Goal: Information Seeking & Learning: Learn about a topic

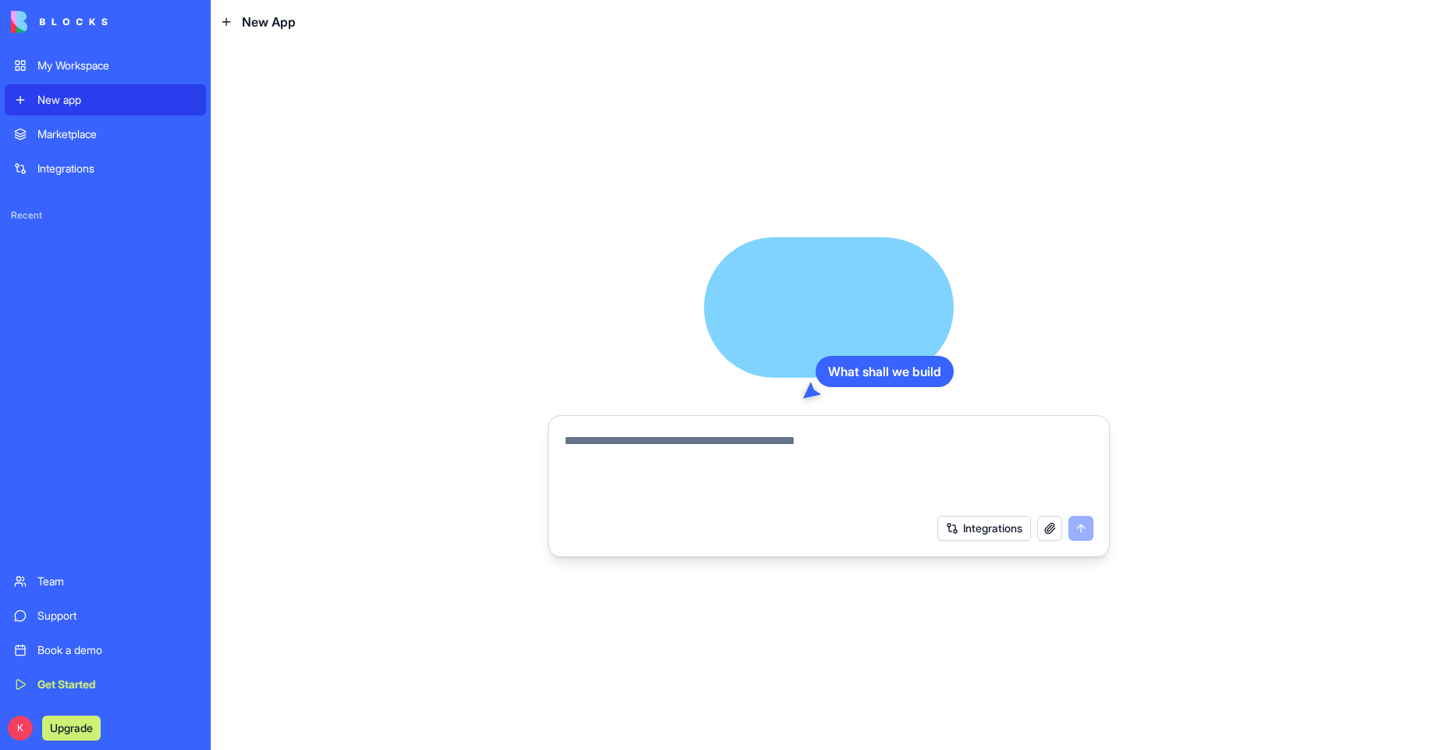
click at [712, 459] on textarea at bounding box center [828, 469] width 529 height 75
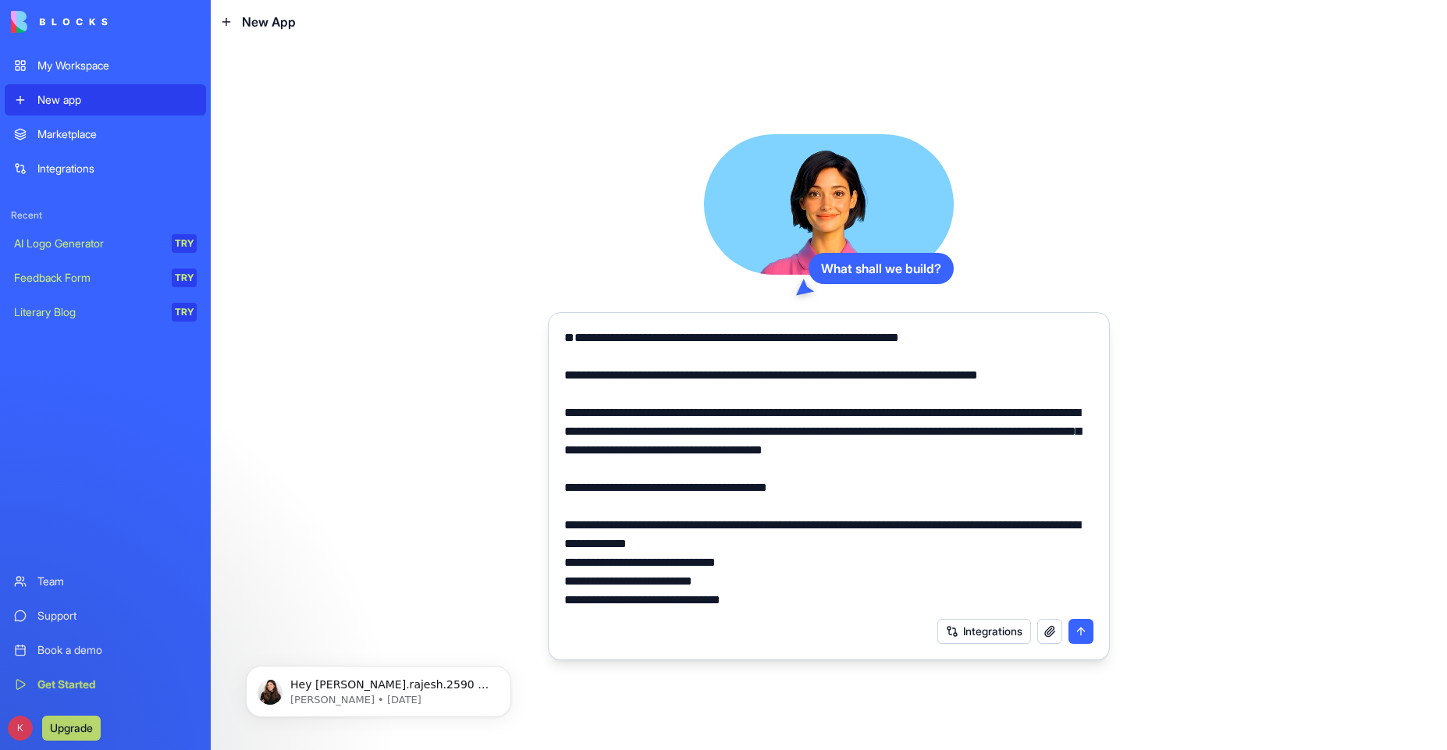
click at [710, 372] on textarea at bounding box center [828, 469] width 529 height 281
click at [990, 373] on textarea at bounding box center [828, 469] width 529 height 281
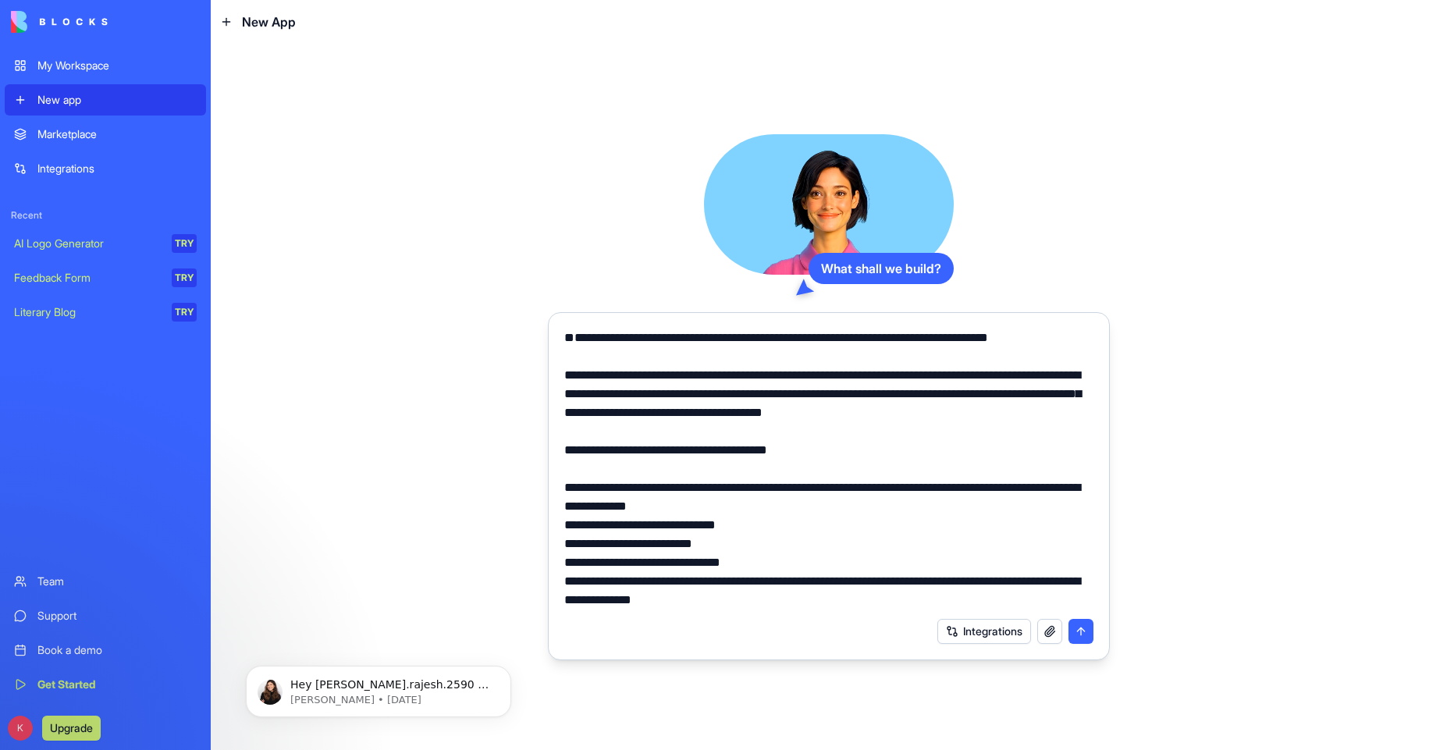
click at [639, 389] on textarea at bounding box center [828, 469] width 529 height 281
click at [696, 373] on textarea at bounding box center [828, 469] width 529 height 281
click at [961, 375] on textarea at bounding box center [828, 469] width 529 height 281
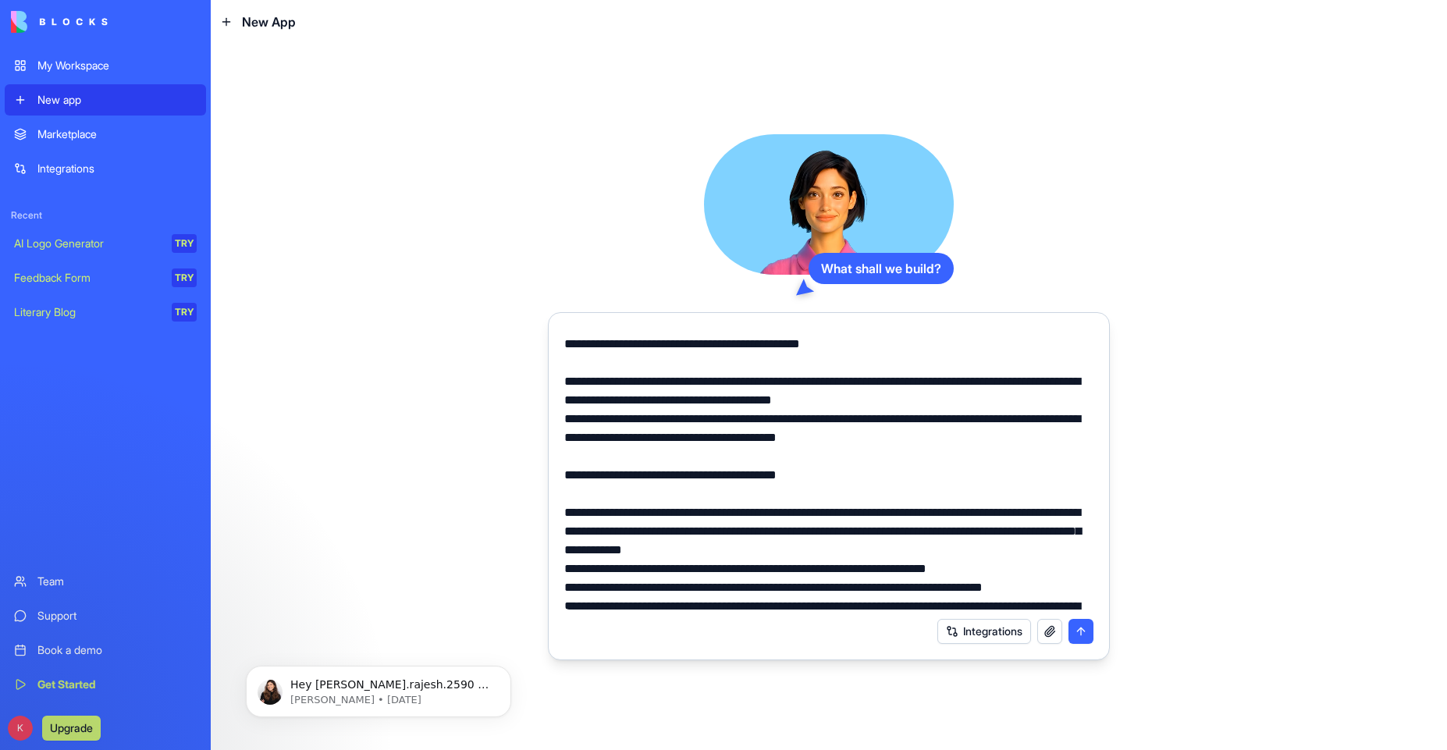
scroll to position [1985, 0]
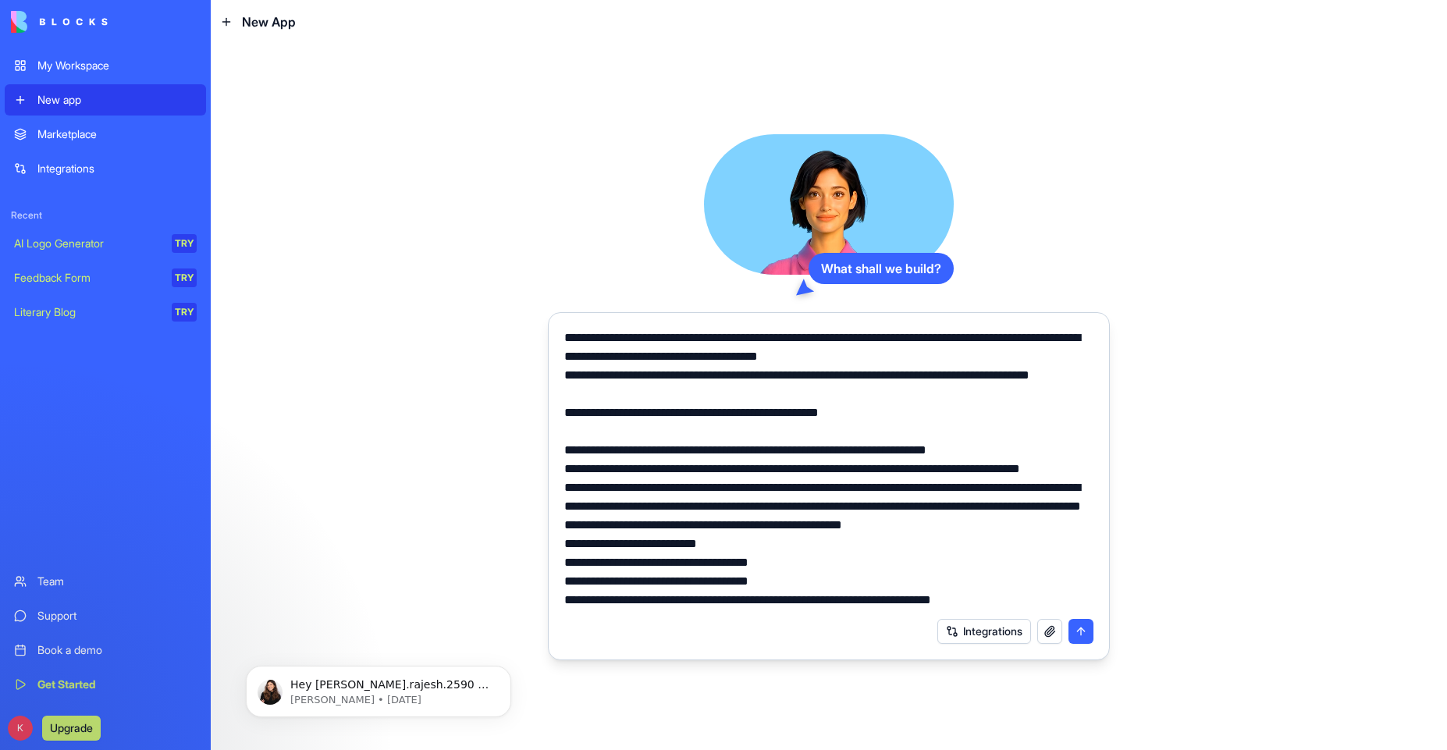
type textarea "**********"
click at [1081, 633] on button "submit" at bounding box center [1080, 631] width 25 height 25
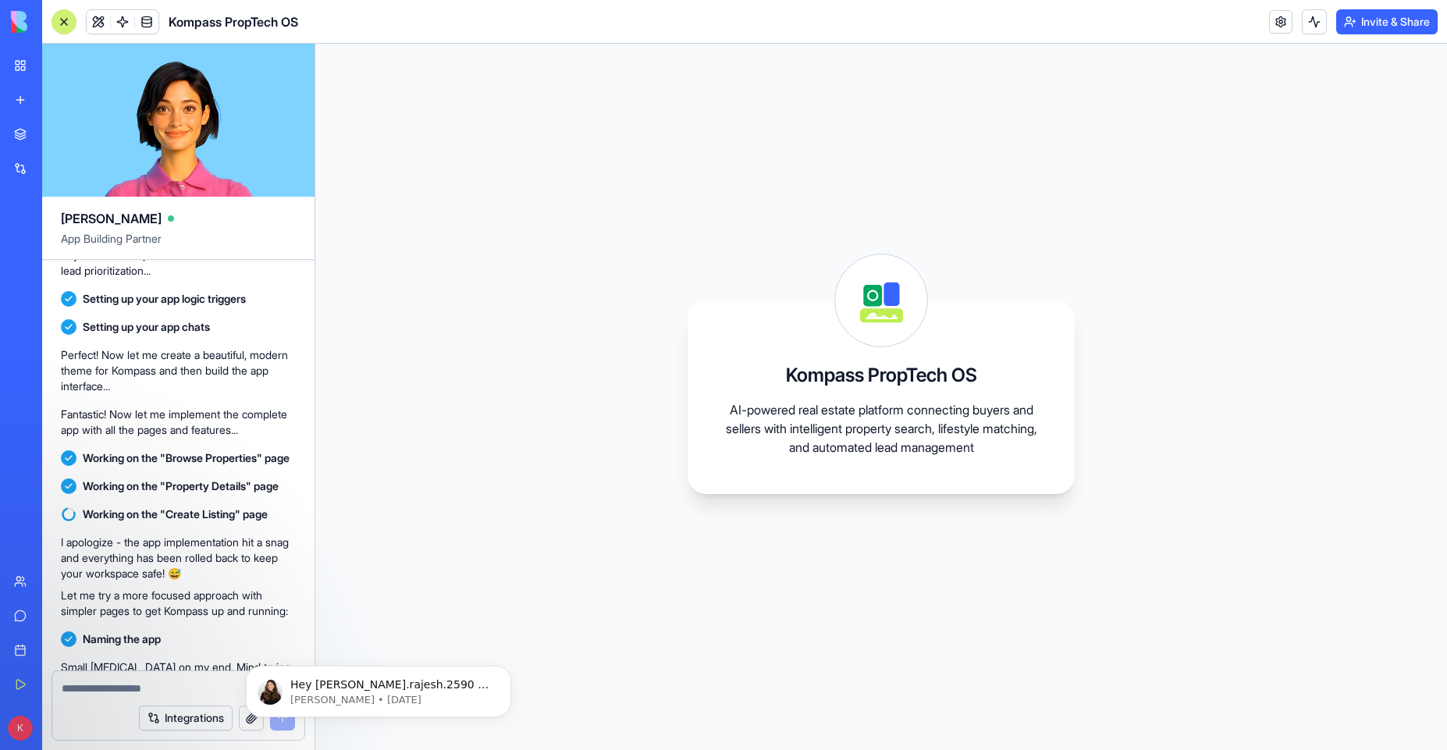
scroll to position [3232, 0]
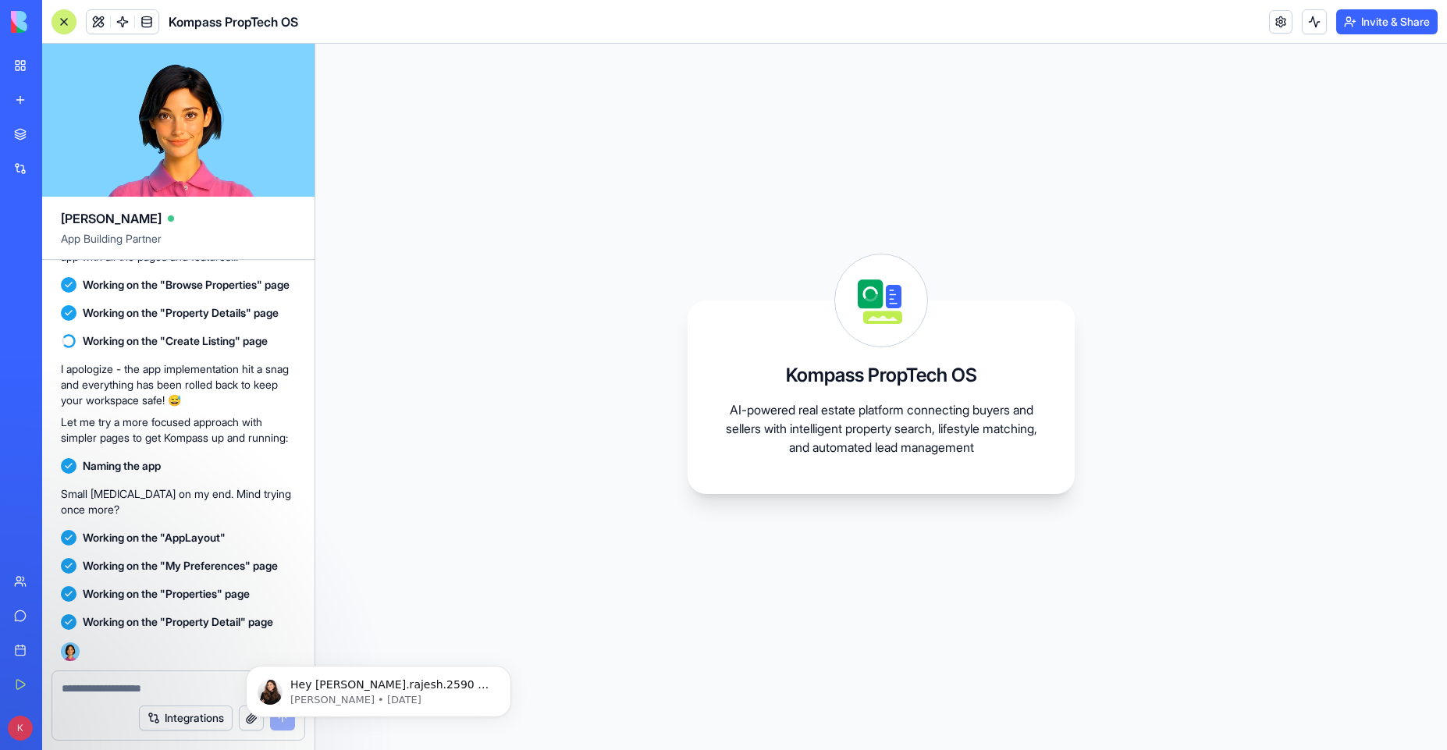
click at [182, 691] on textarea at bounding box center [178, 689] width 233 height 16
click at [506, 666] on icon "Dismiss notification" at bounding box center [507, 670] width 9 height 9
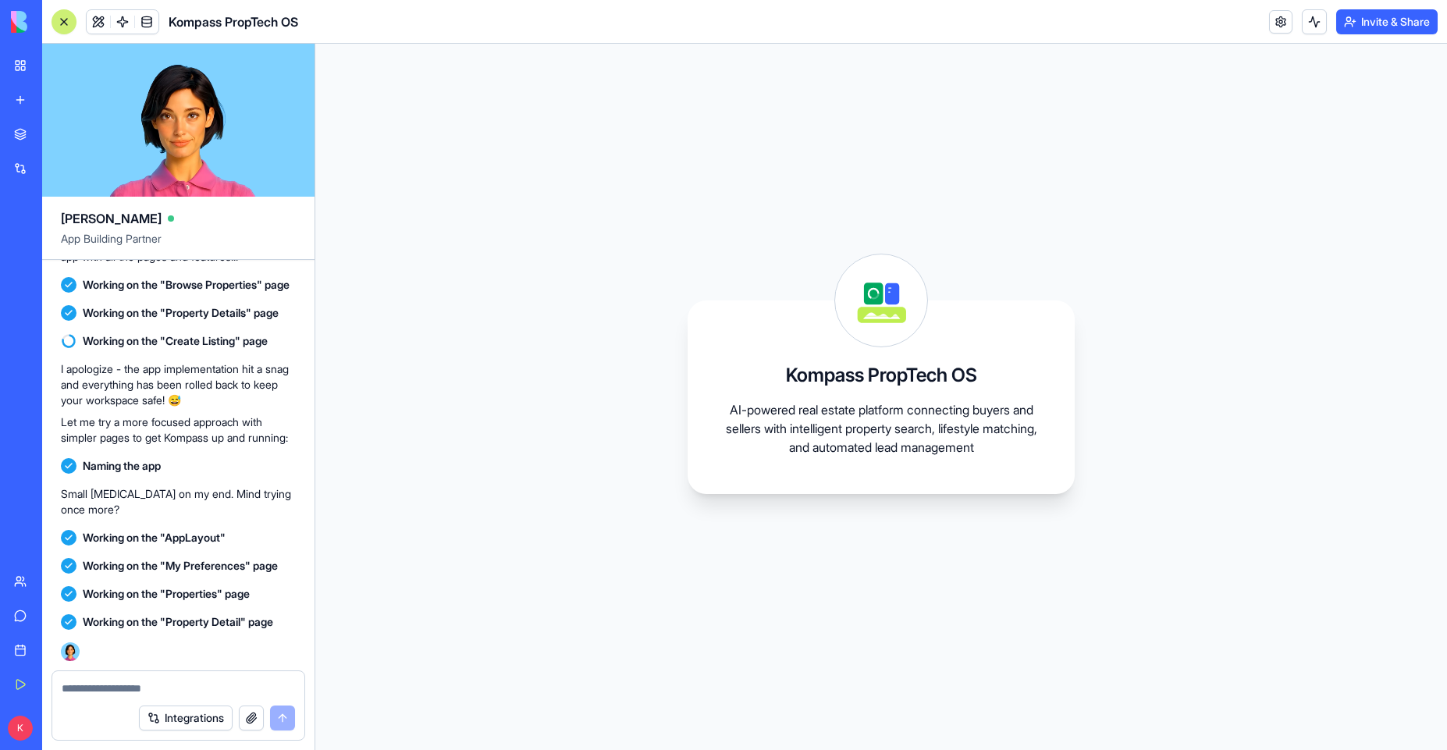
click at [244, 679] on div at bounding box center [178, 683] width 252 height 25
click at [165, 684] on textarea at bounding box center [178, 689] width 233 height 16
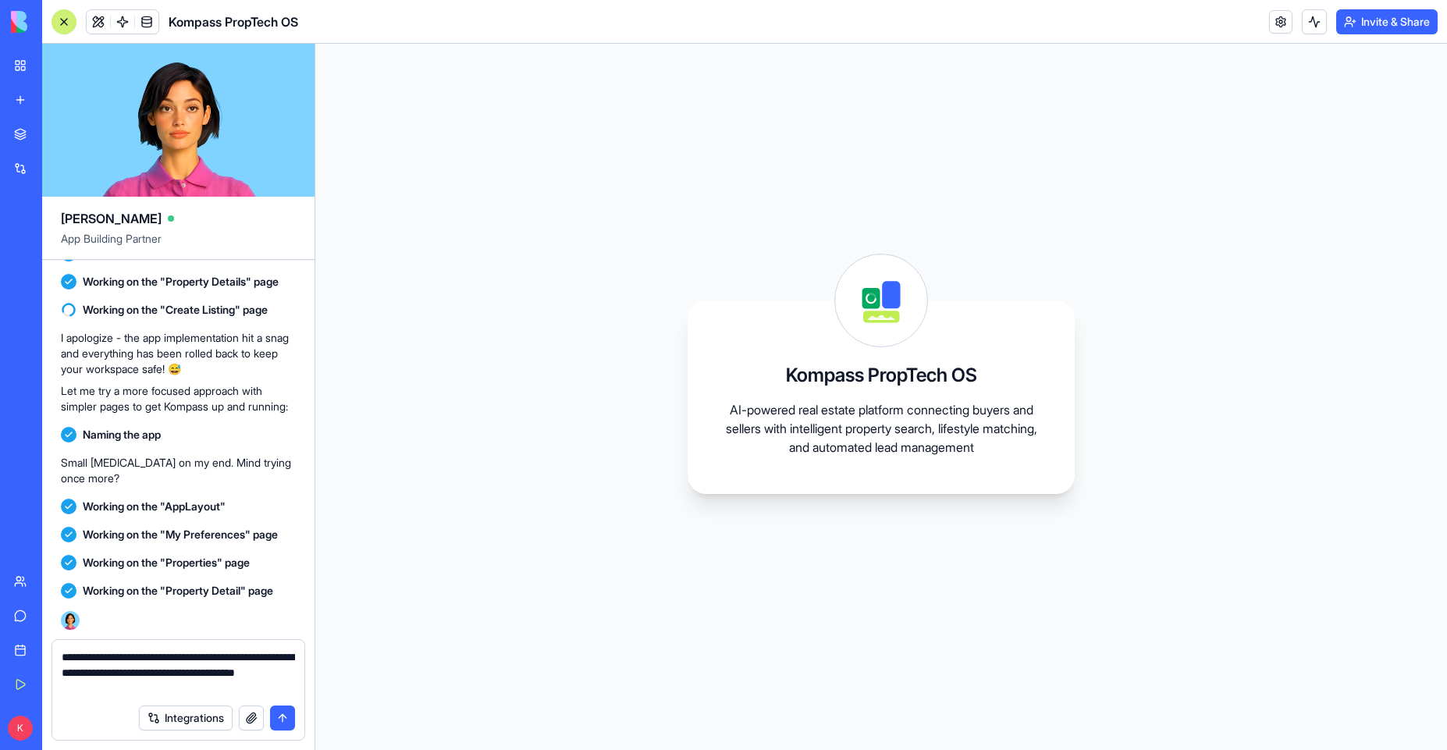
type textarea "**********"
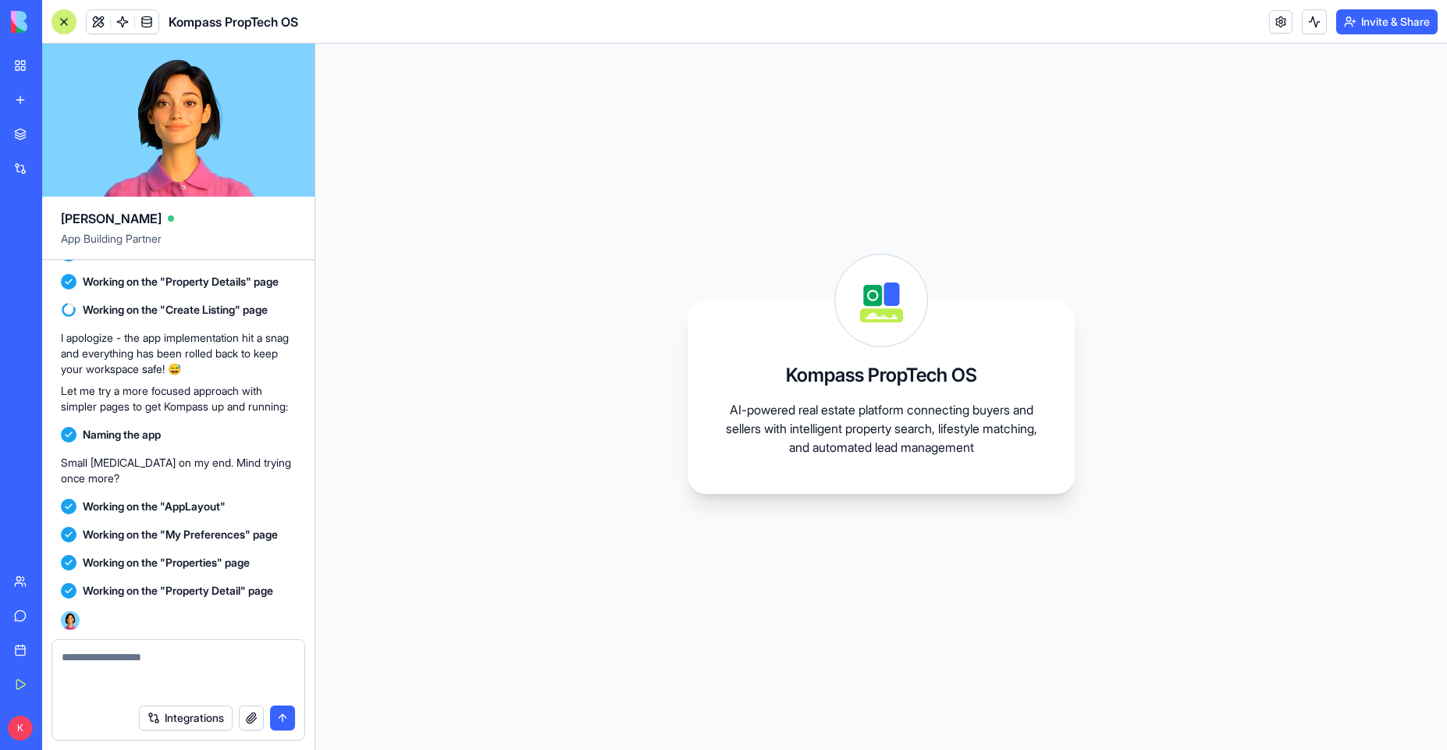
scroll to position [3323, 0]
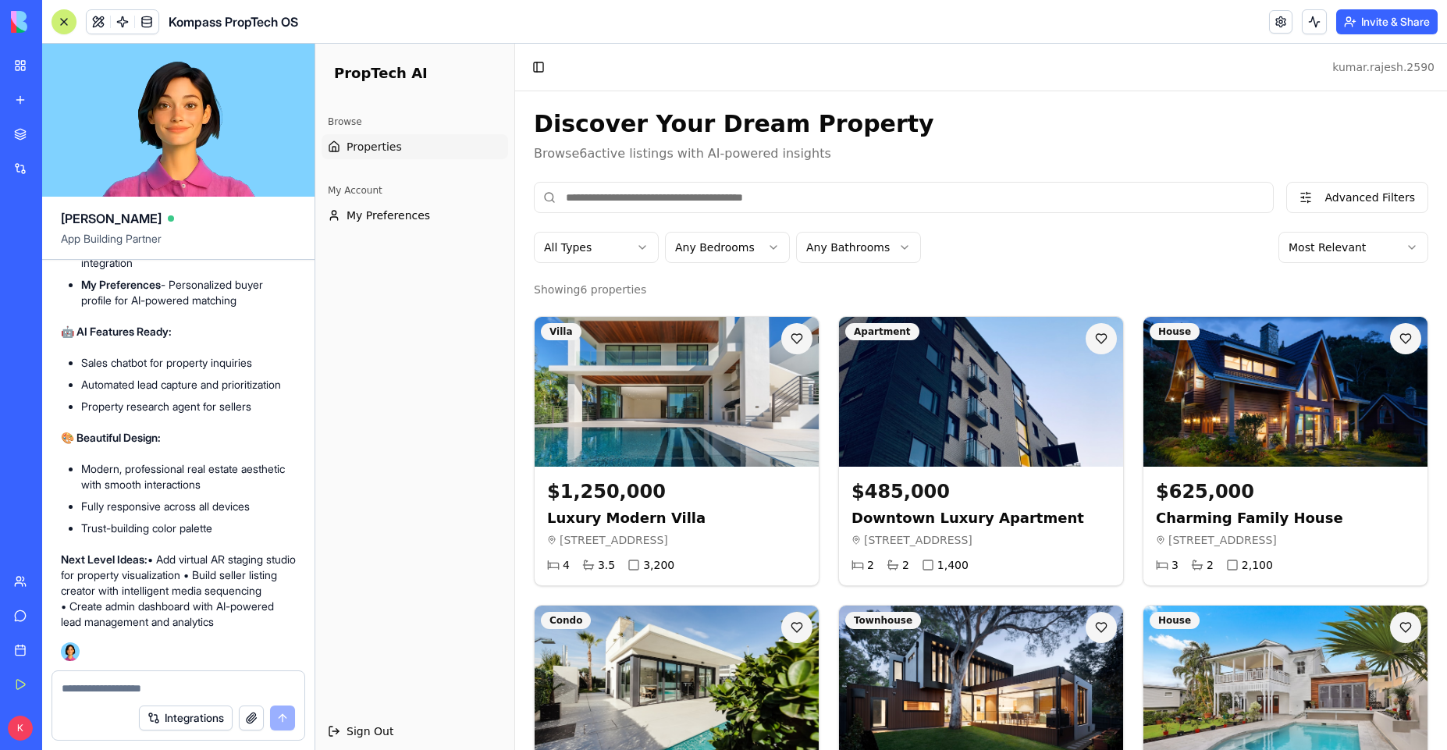
scroll to position [4478, 0]
click at [386, 218] on span "My Preferences" at bounding box center [389, 216] width 84 height 16
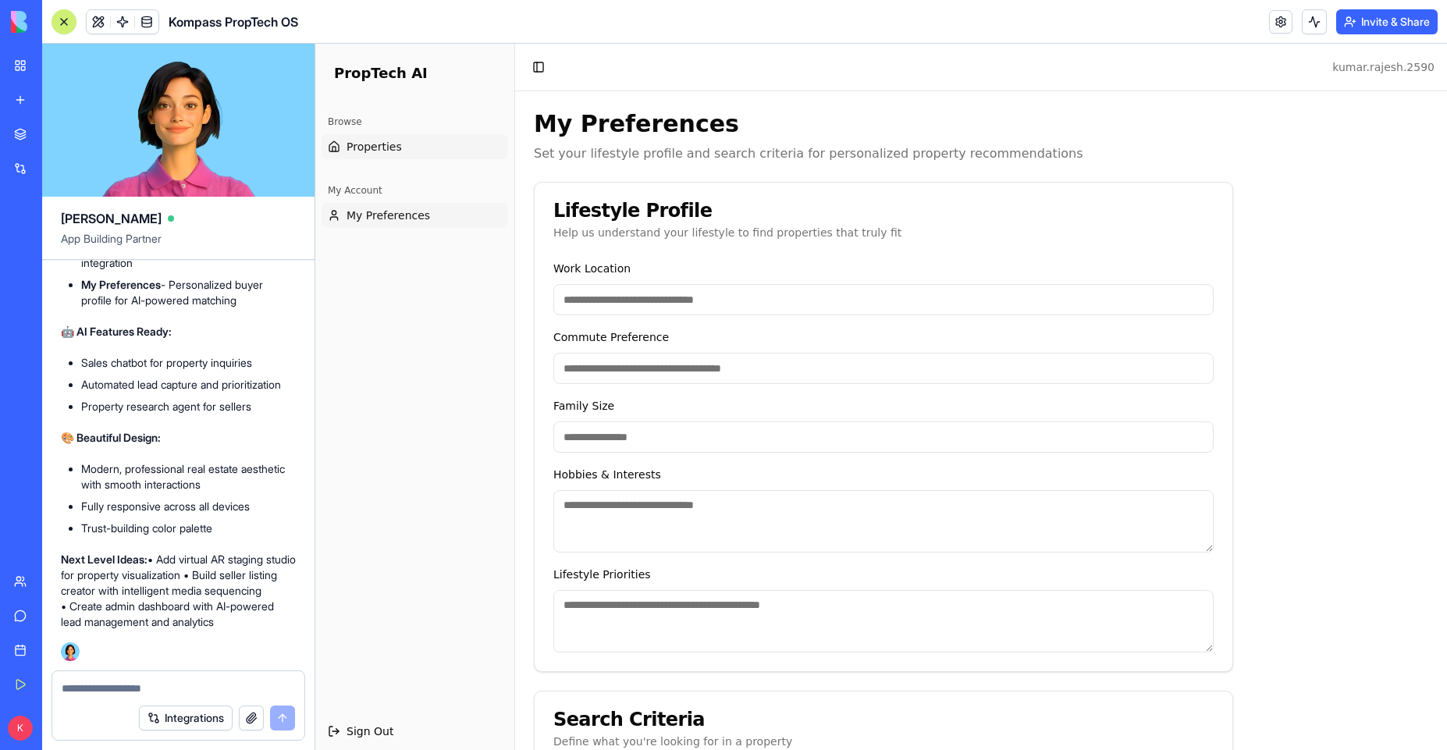
click at [374, 147] on span "Properties" at bounding box center [374, 147] width 55 height 16
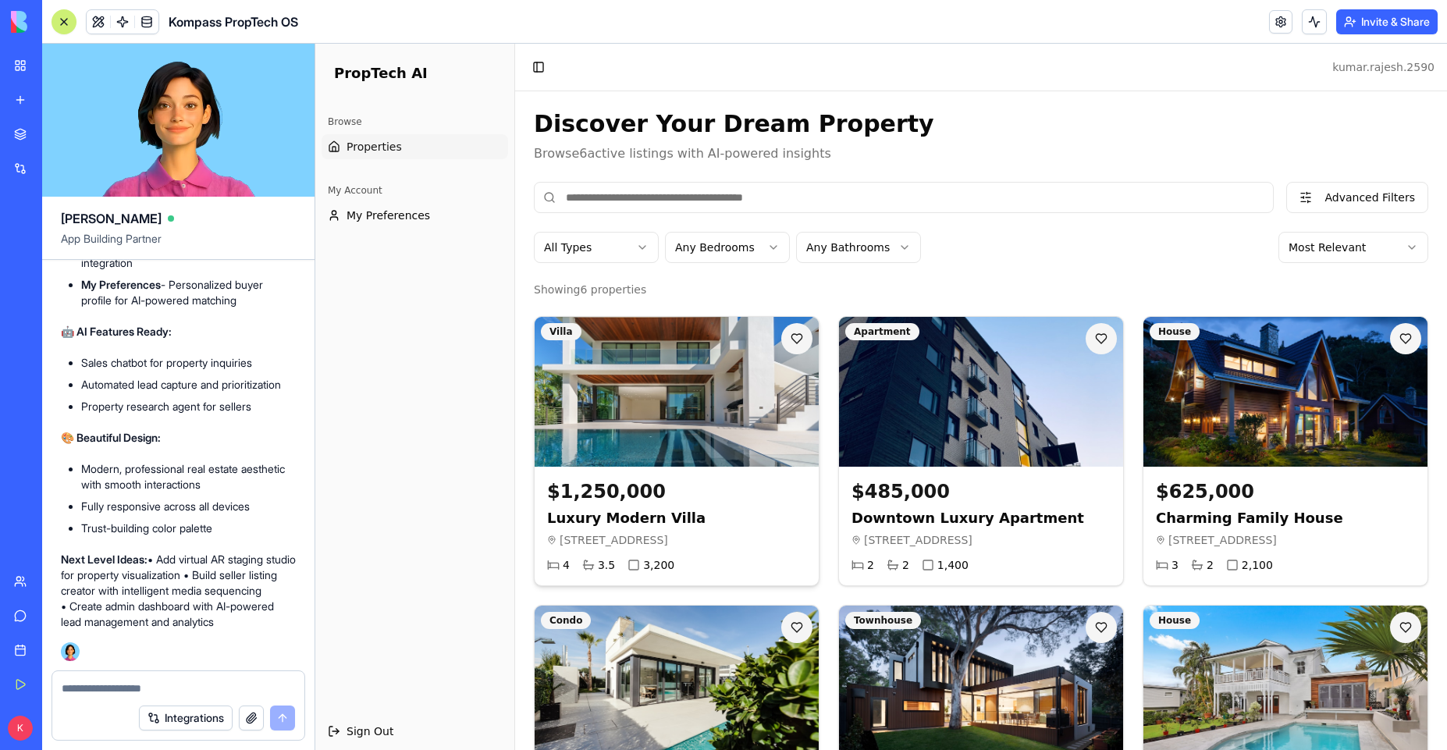
click at [680, 439] on img at bounding box center [677, 392] width 298 height 158
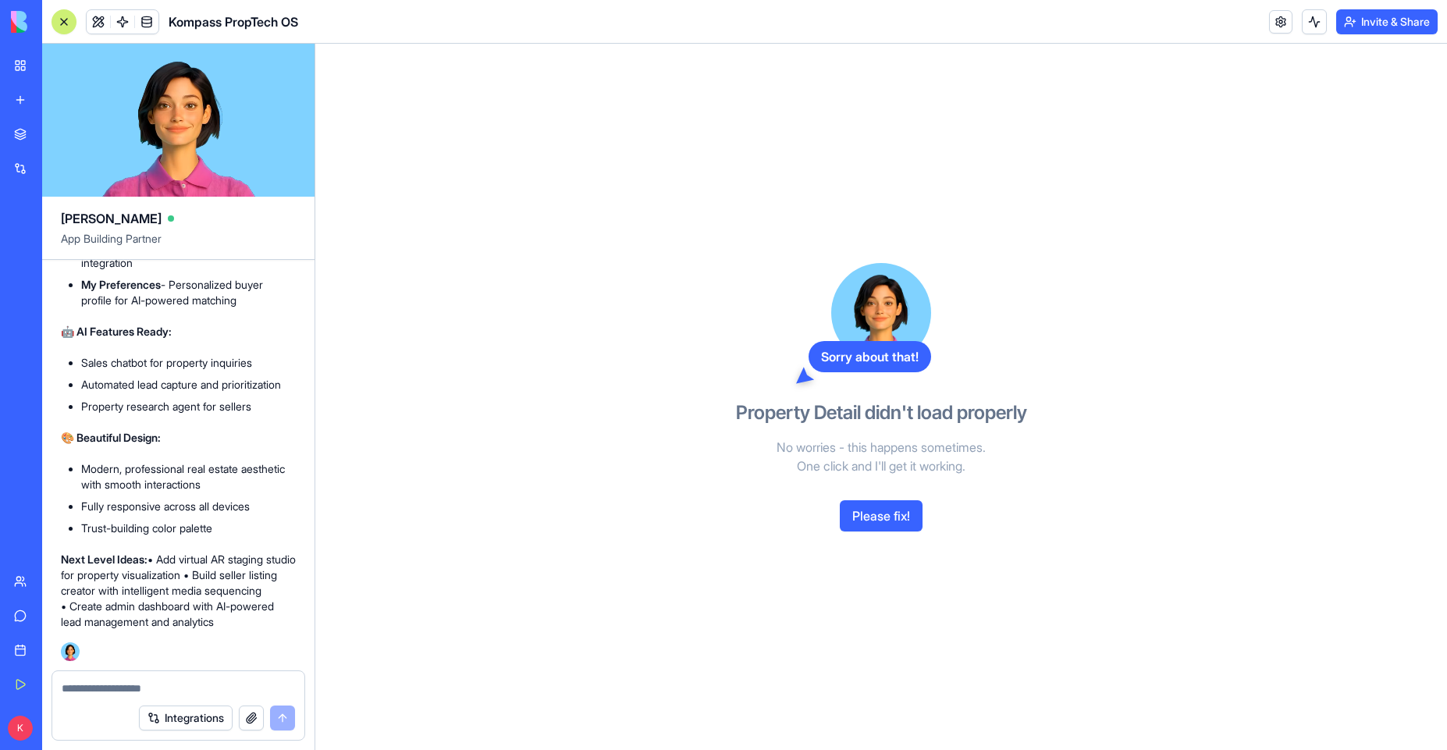
click at [882, 514] on button "Please fix!" at bounding box center [881, 515] width 83 height 31
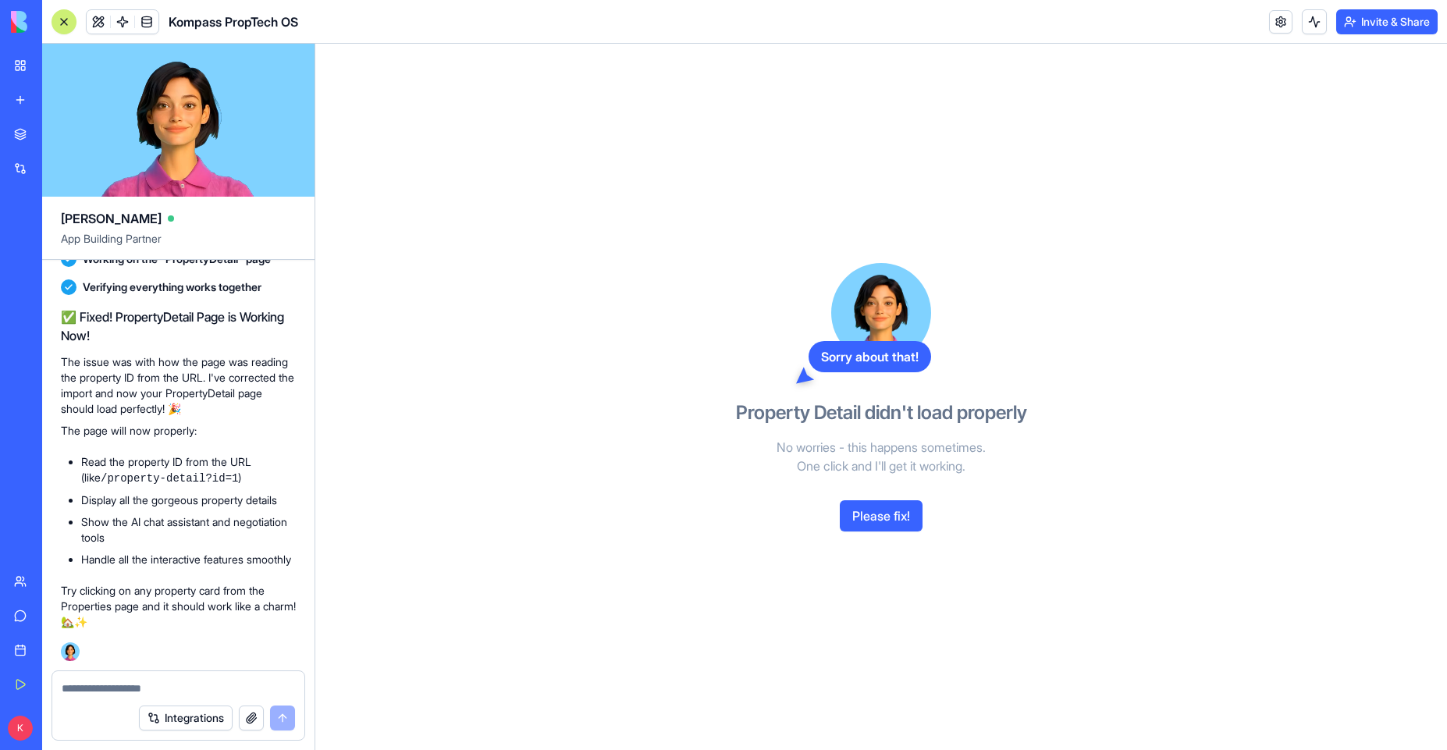
scroll to position [5082, 0]
click at [620, 165] on div "Sorry about that! Property Detail didn't load properly No worries - this happen…" at bounding box center [881, 397] width 1132 height 706
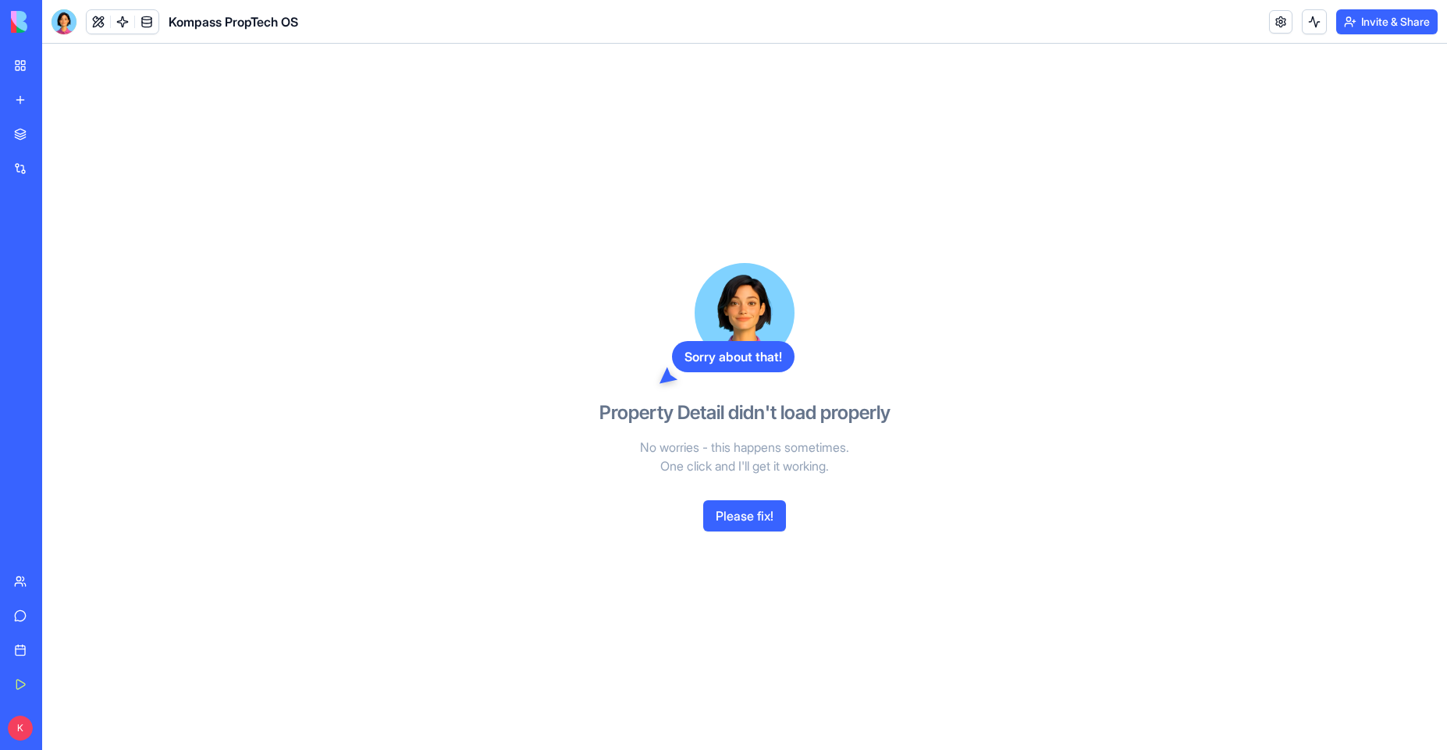
click at [58, 244] on div "Kompass PropTech OS" at bounding box center [36, 244] width 44 height 16
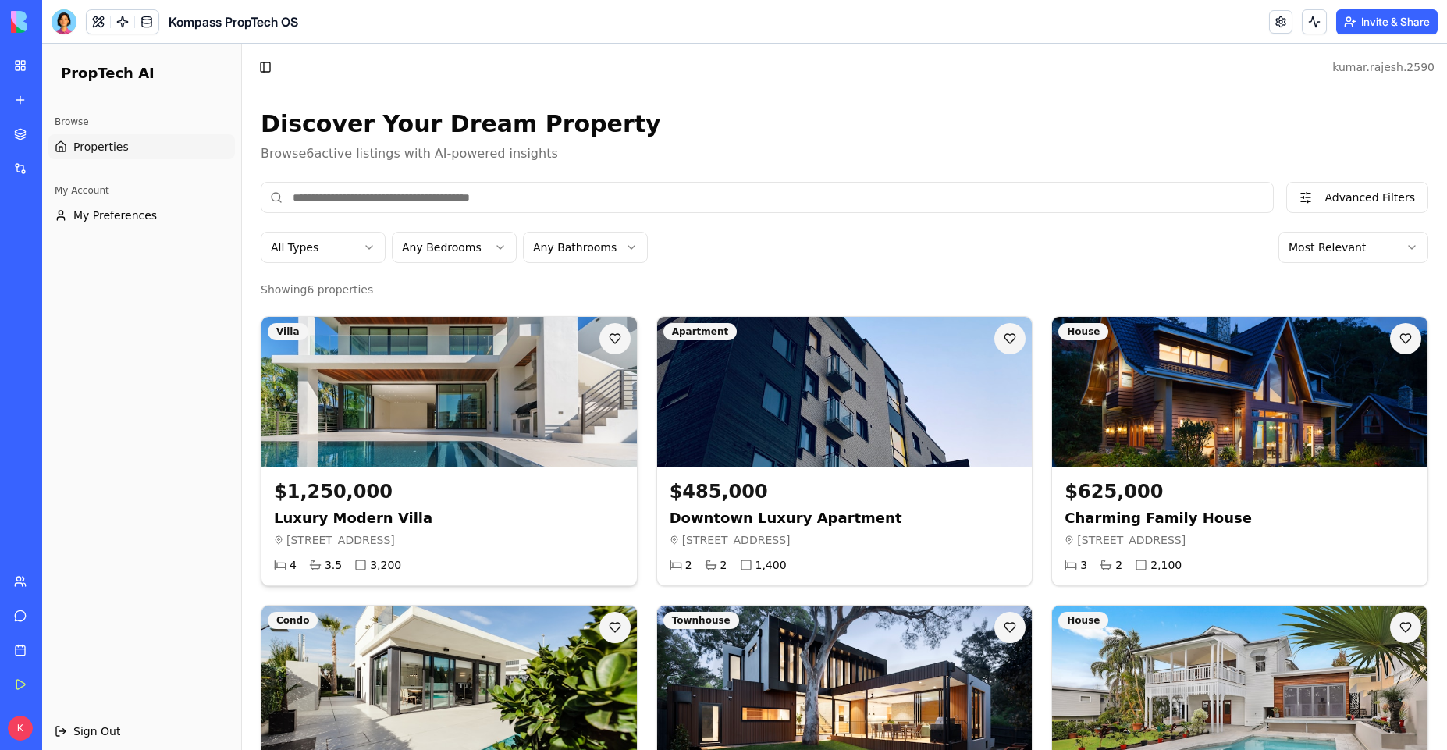
click at [437, 503] on div "$1,250,000" at bounding box center [449, 491] width 350 height 25
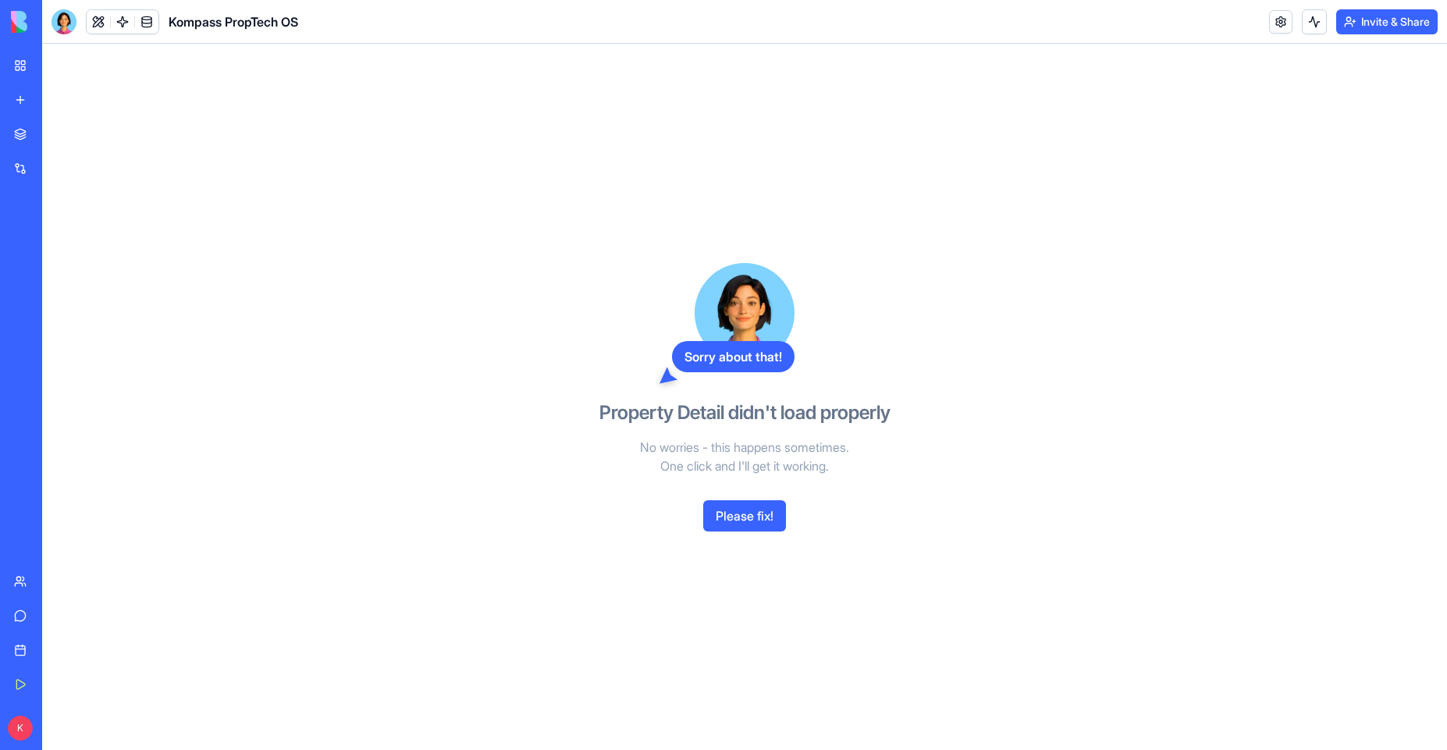
click at [737, 523] on button "Please fix!" at bounding box center [744, 515] width 83 height 31
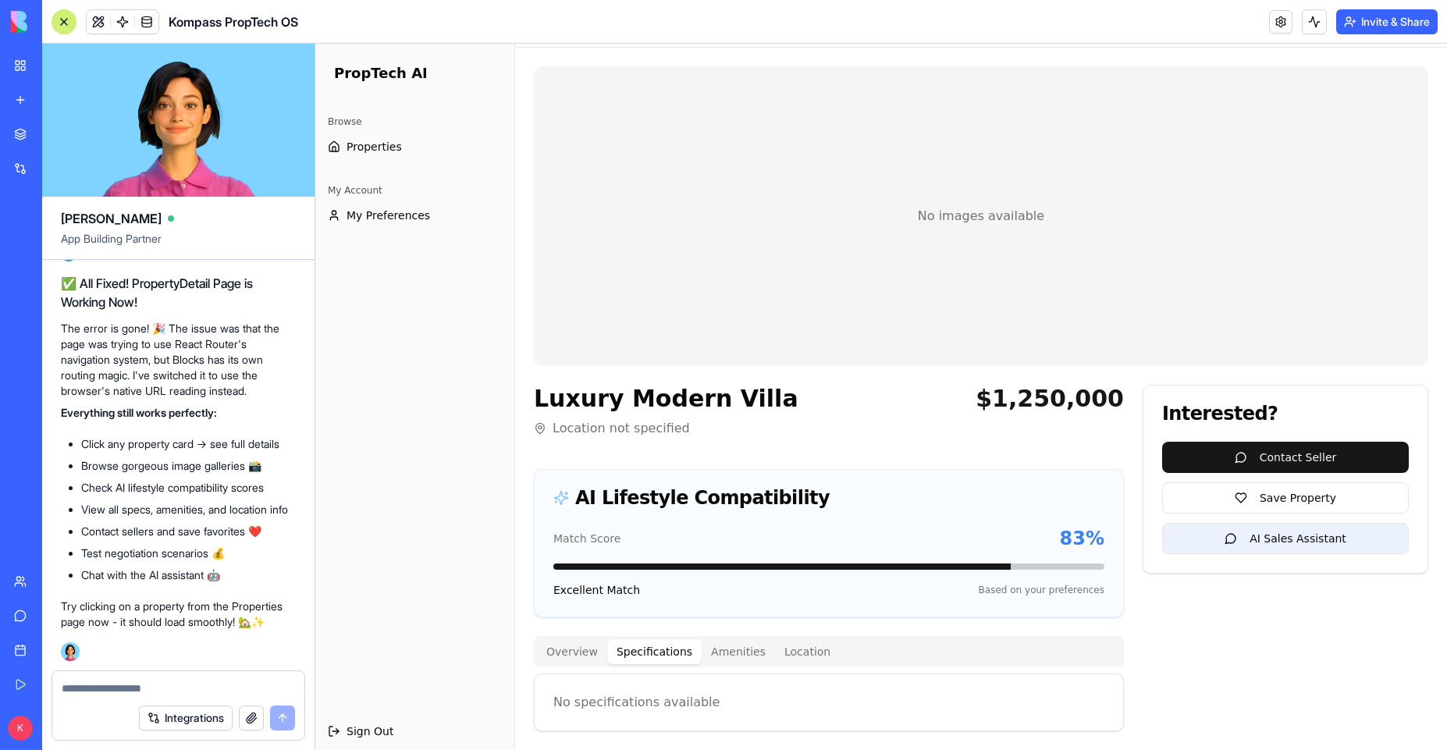
scroll to position [44, 0]
click at [638, 619] on div "Luxury Modern Villa Location not specified $1,250,000 AI Lifestyle Compatibilit…" at bounding box center [829, 558] width 590 height 347
click at [723, 646] on button "Amenities" at bounding box center [738, 651] width 73 height 25
click at [805, 651] on button "Location" at bounding box center [807, 651] width 65 height 25
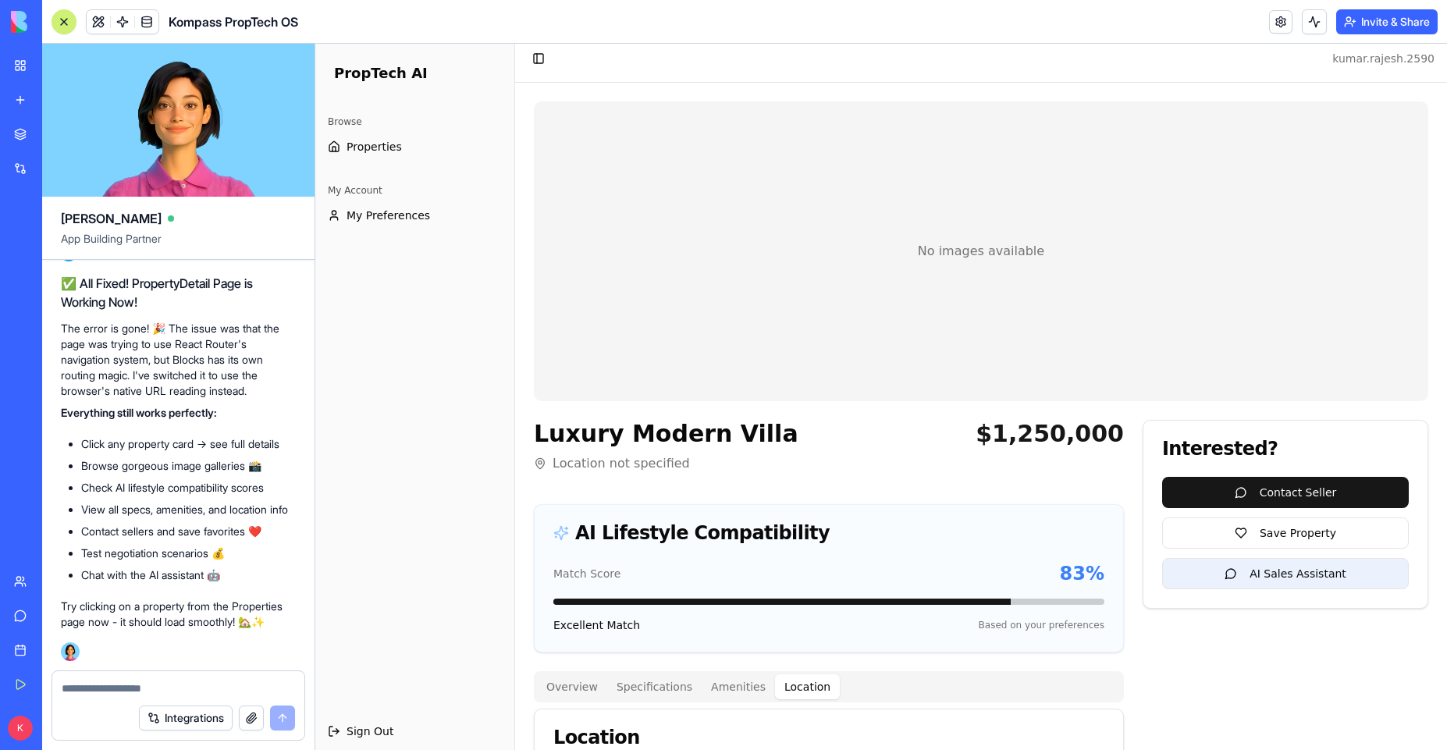
scroll to position [14, 0]
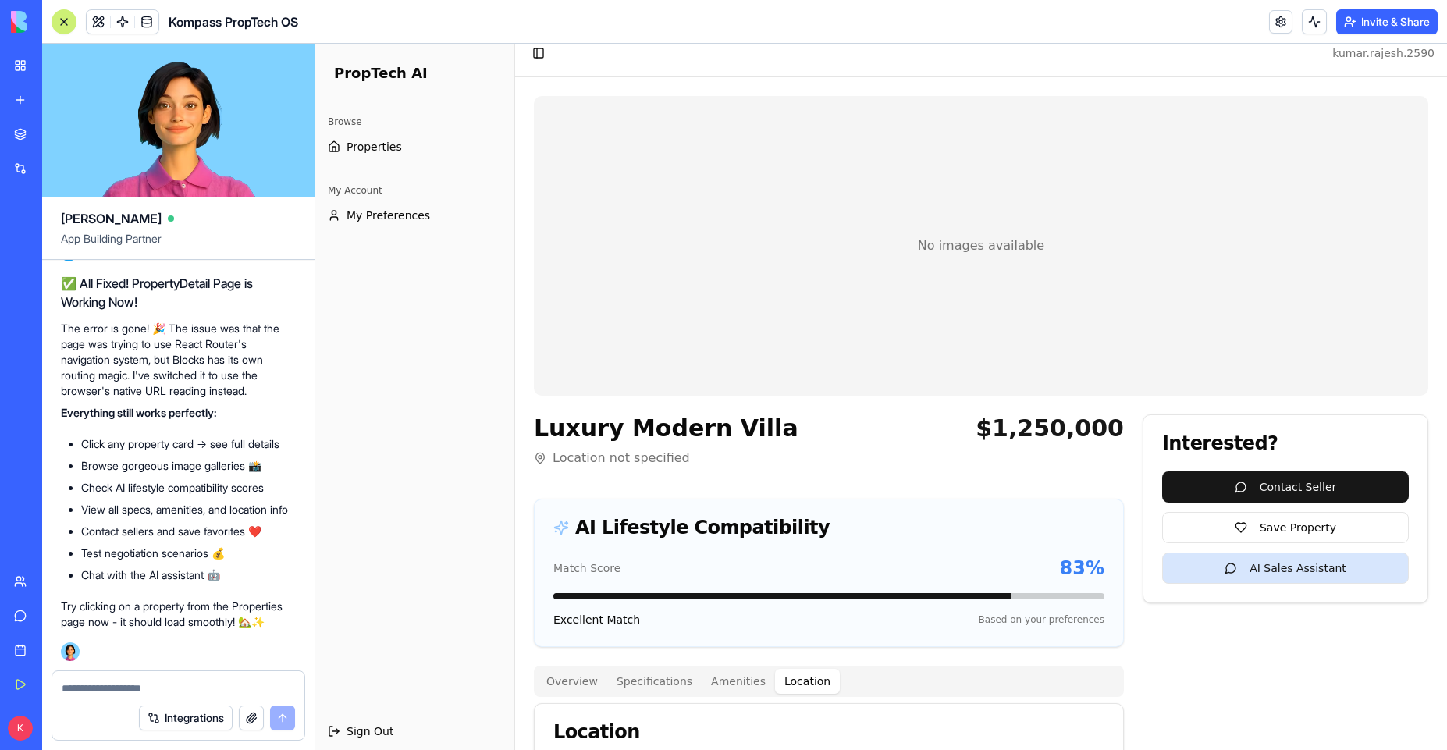
click at [1266, 570] on button "AI Sales Assistant" at bounding box center [1285, 568] width 247 height 31
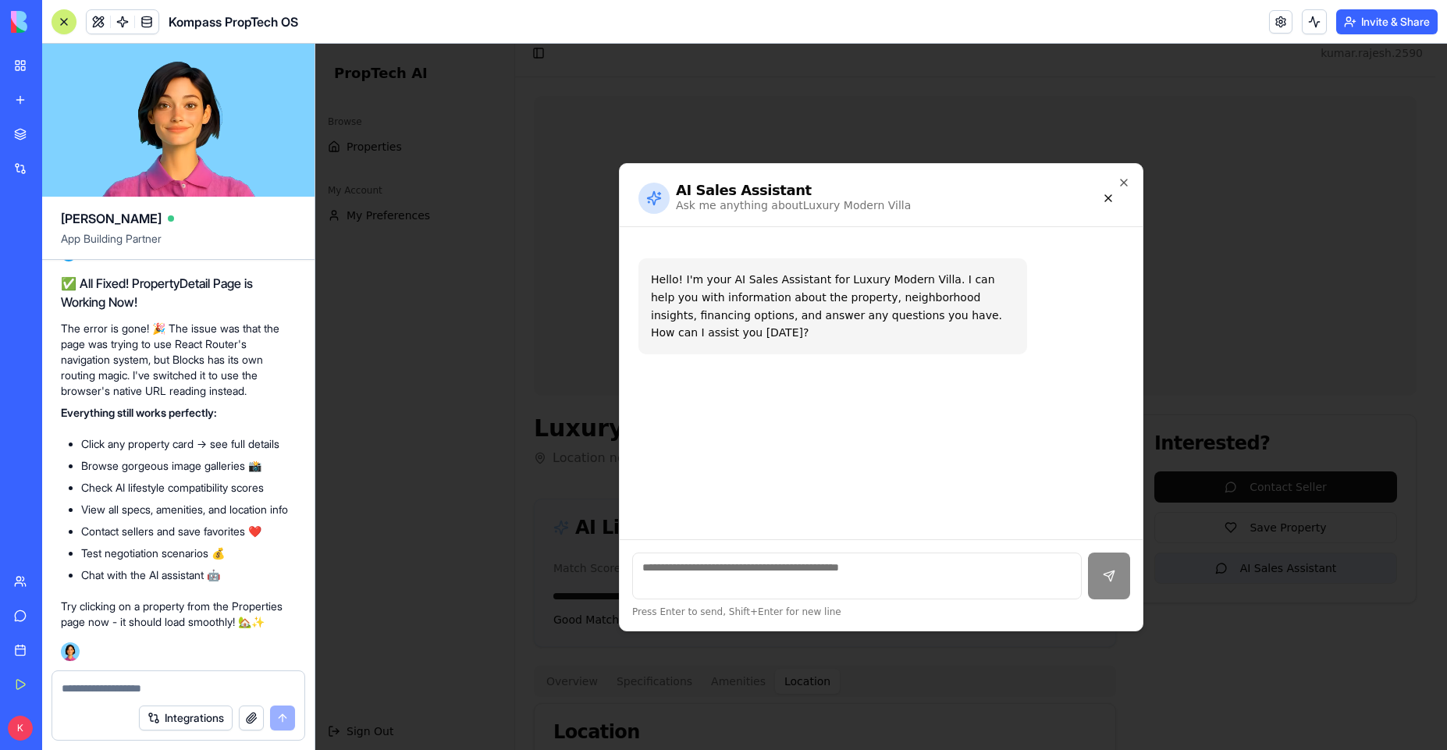
click at [715, 574] on textarea at bounding box center [857, 576] width 450 height 47
type textarea "*"
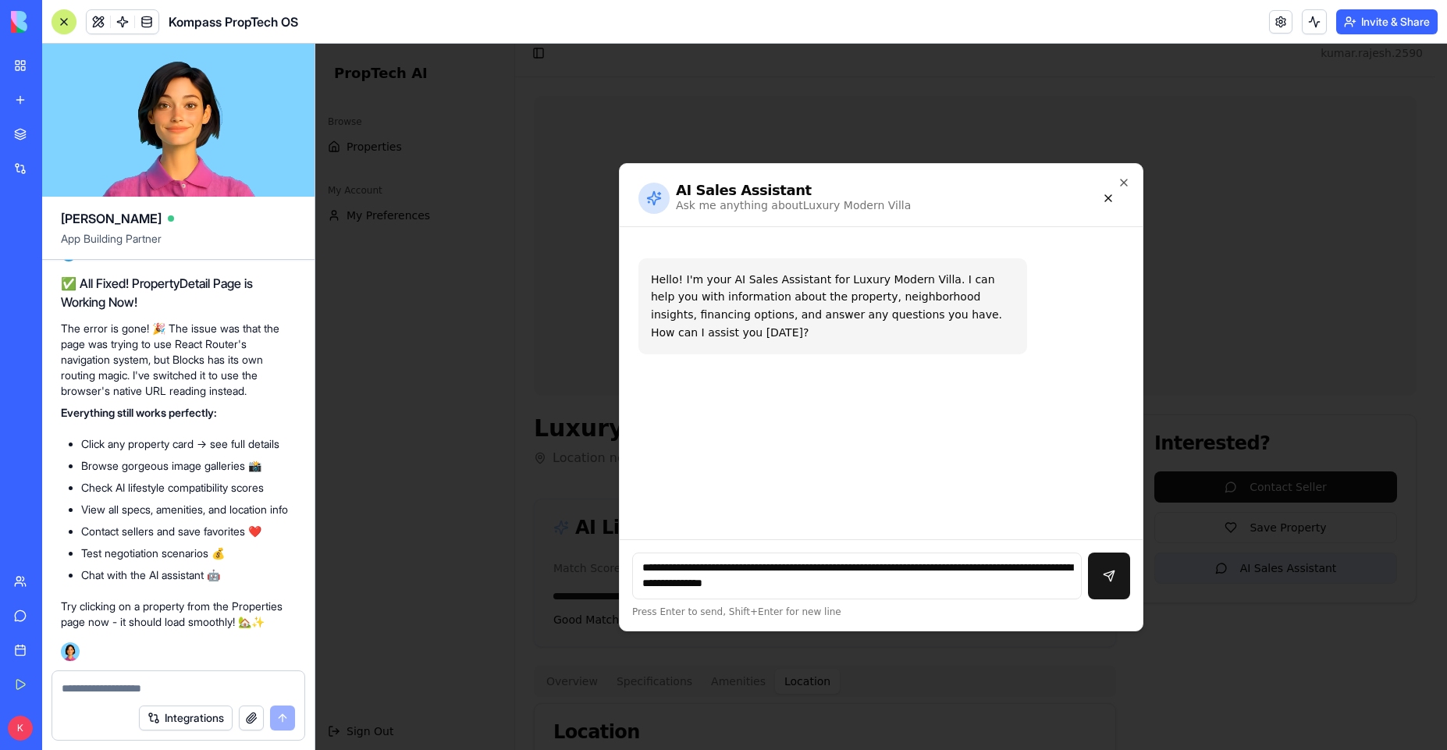
type textarea "**********"
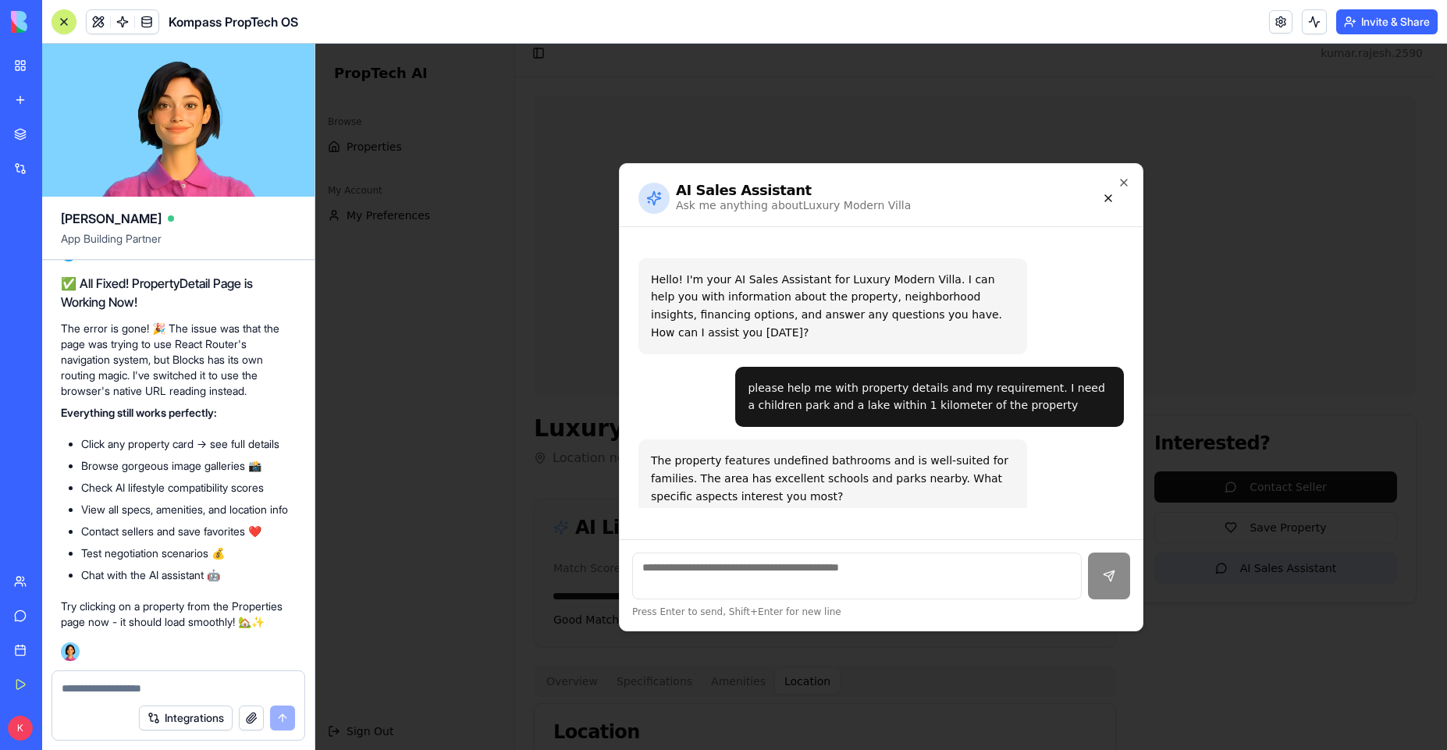
click at [803, 567] on textarea at bounding box center [857, 576] width 450 height 47
type textarea "**********"
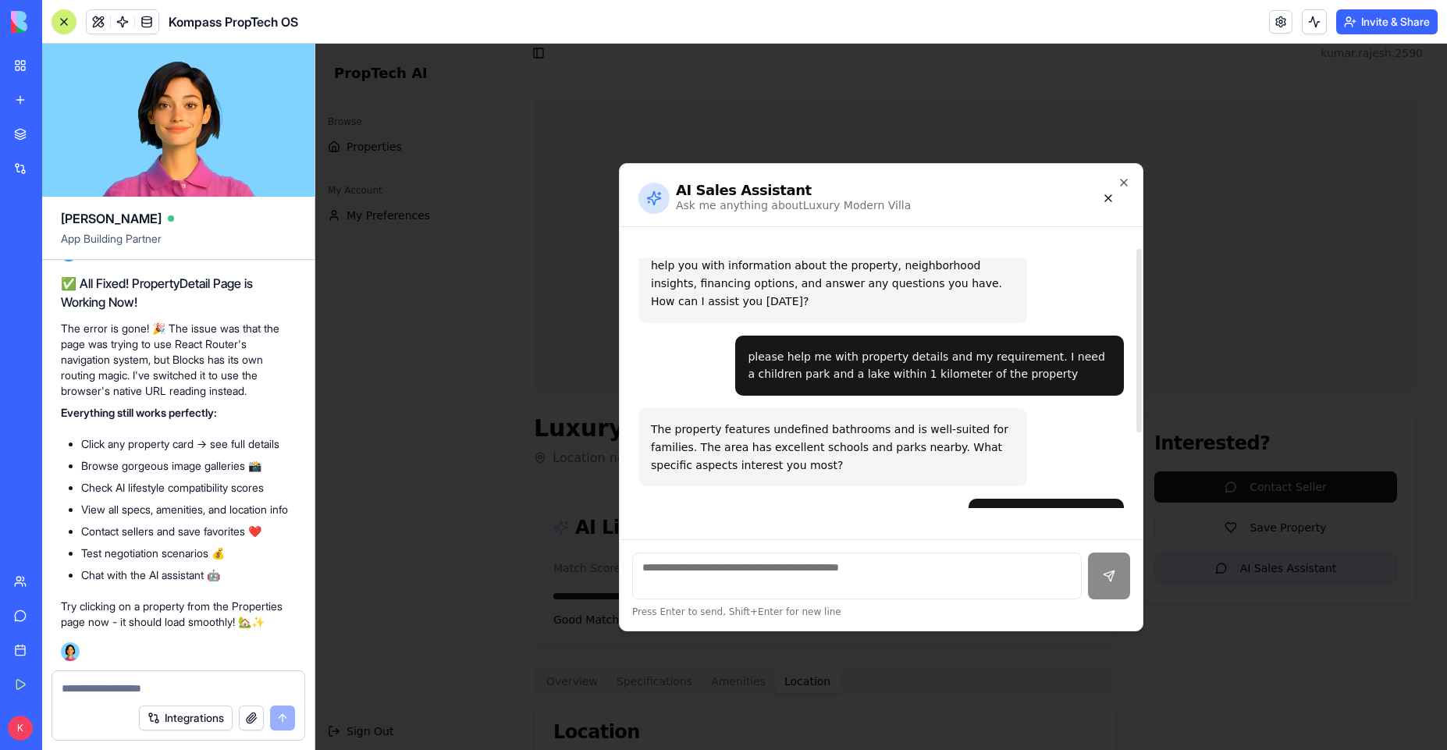
scroll to position [0, 0]
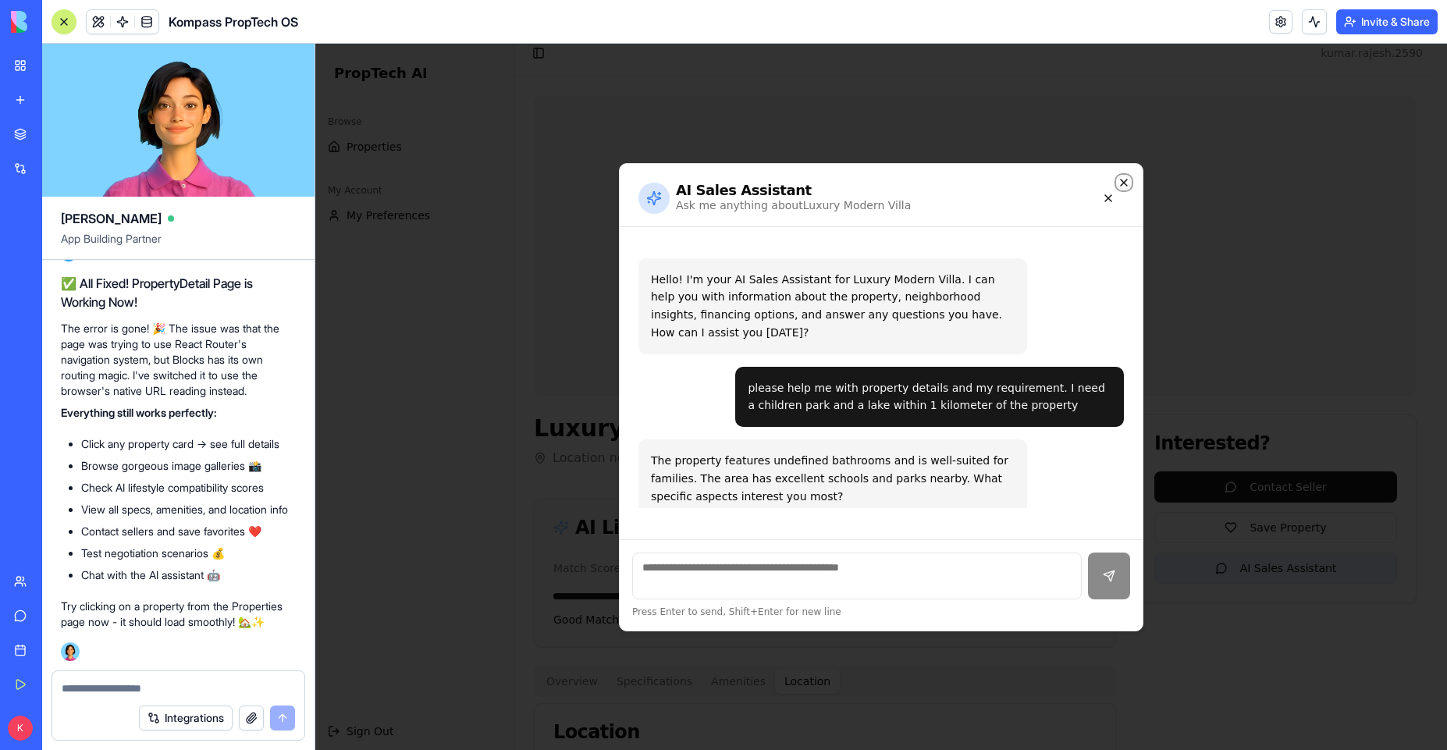
click at [1127, 181] on icon "button" at bounding box center [1124, 182] width 12 height 12
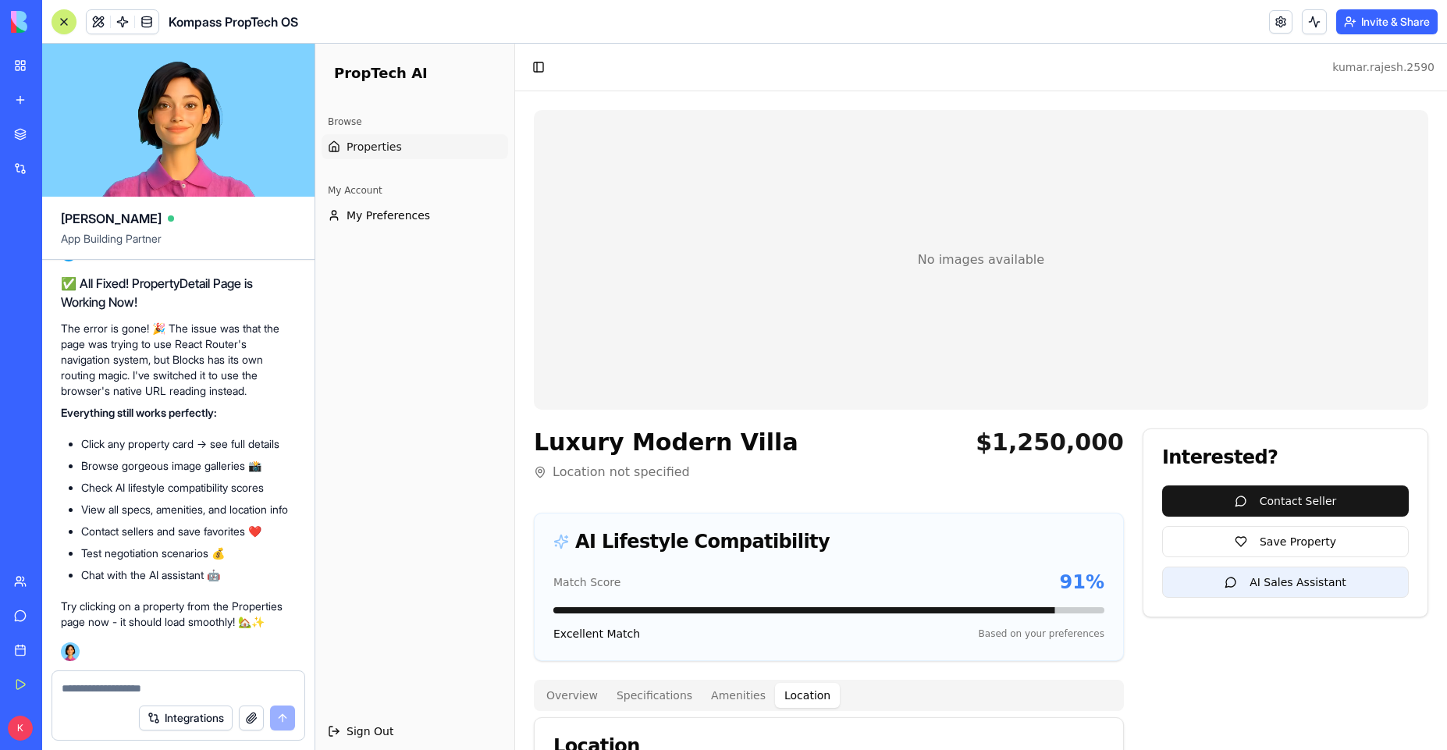
click at [360, 157] on link "Properties" at bounding box center [415, 146] width 187 height 25
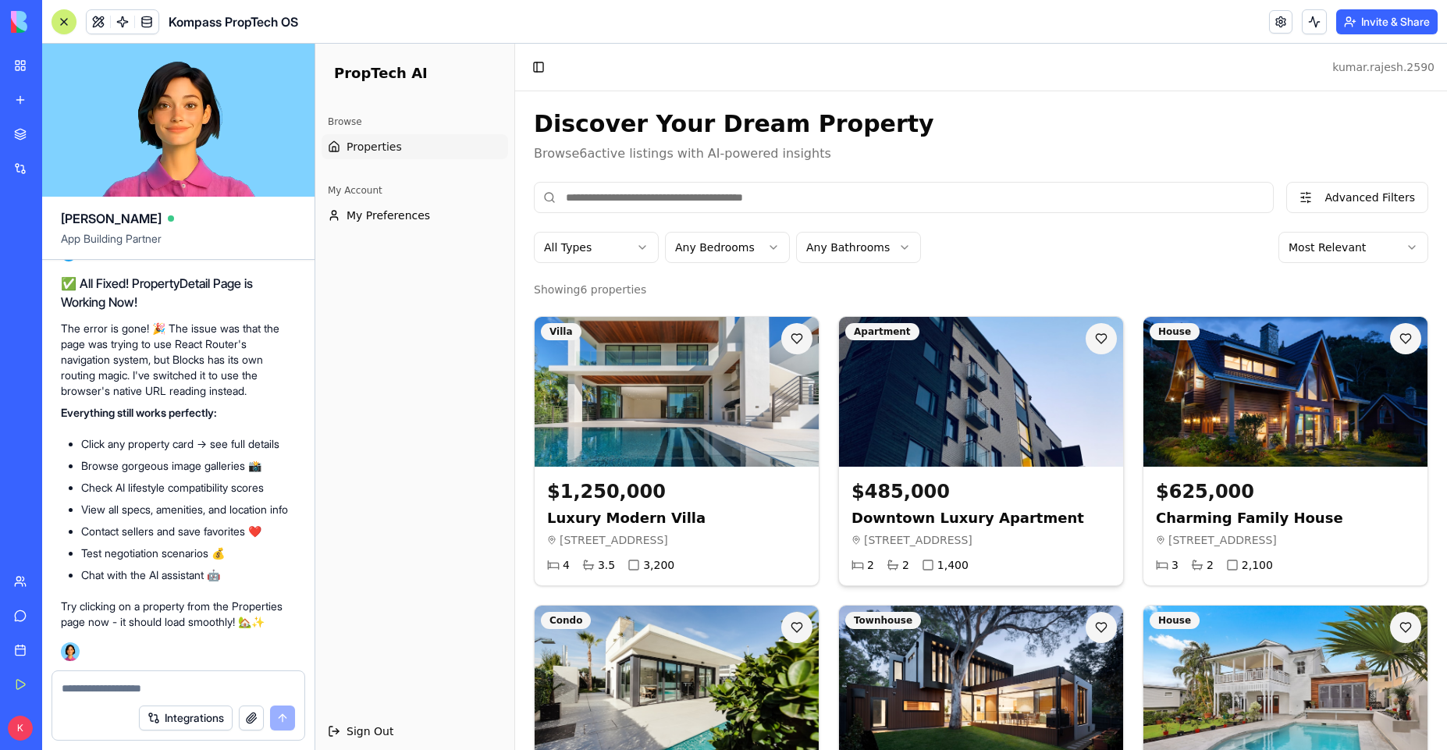
click at [1064, 421] on img at bounding box center [981, 392] width 298 height 158
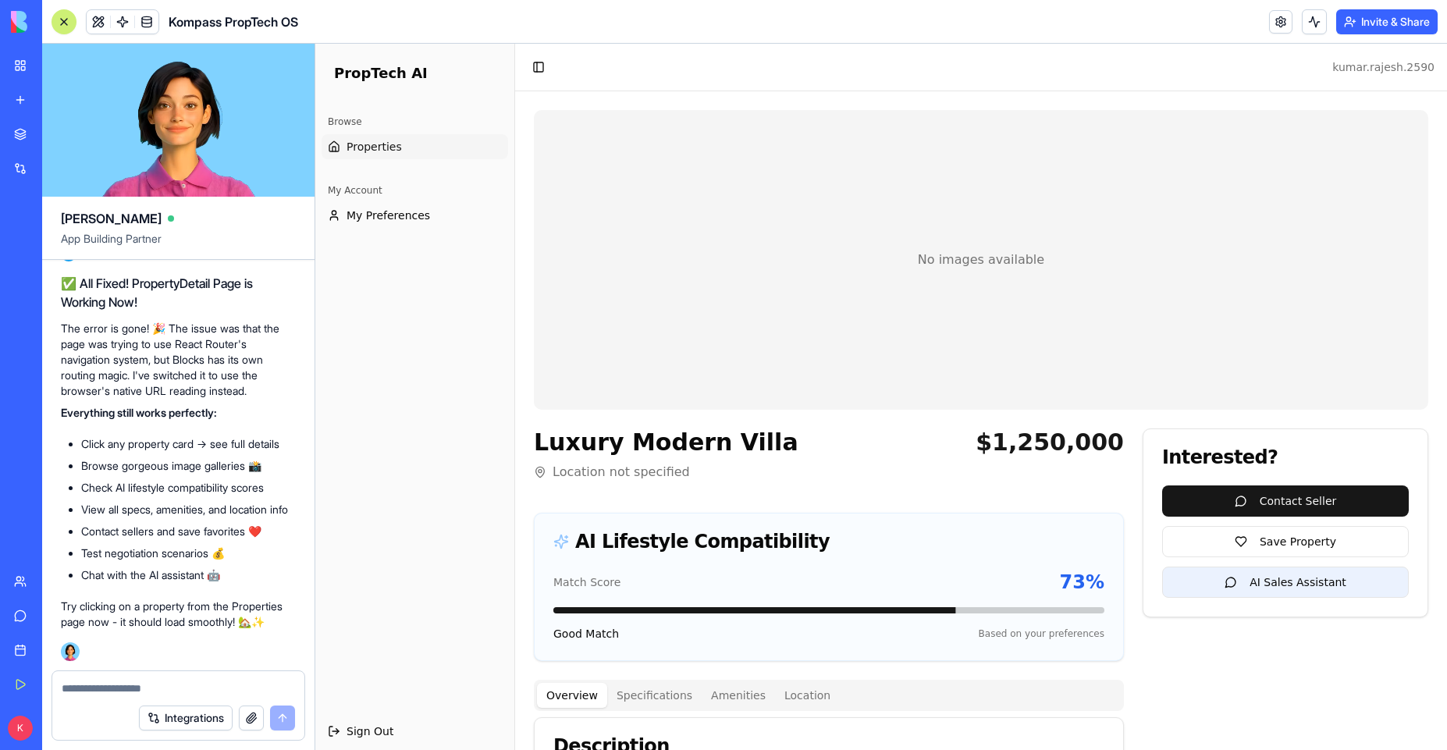
click at [384, 144] on span "Properties" at bounding box center [374, 147] width 55 height 16
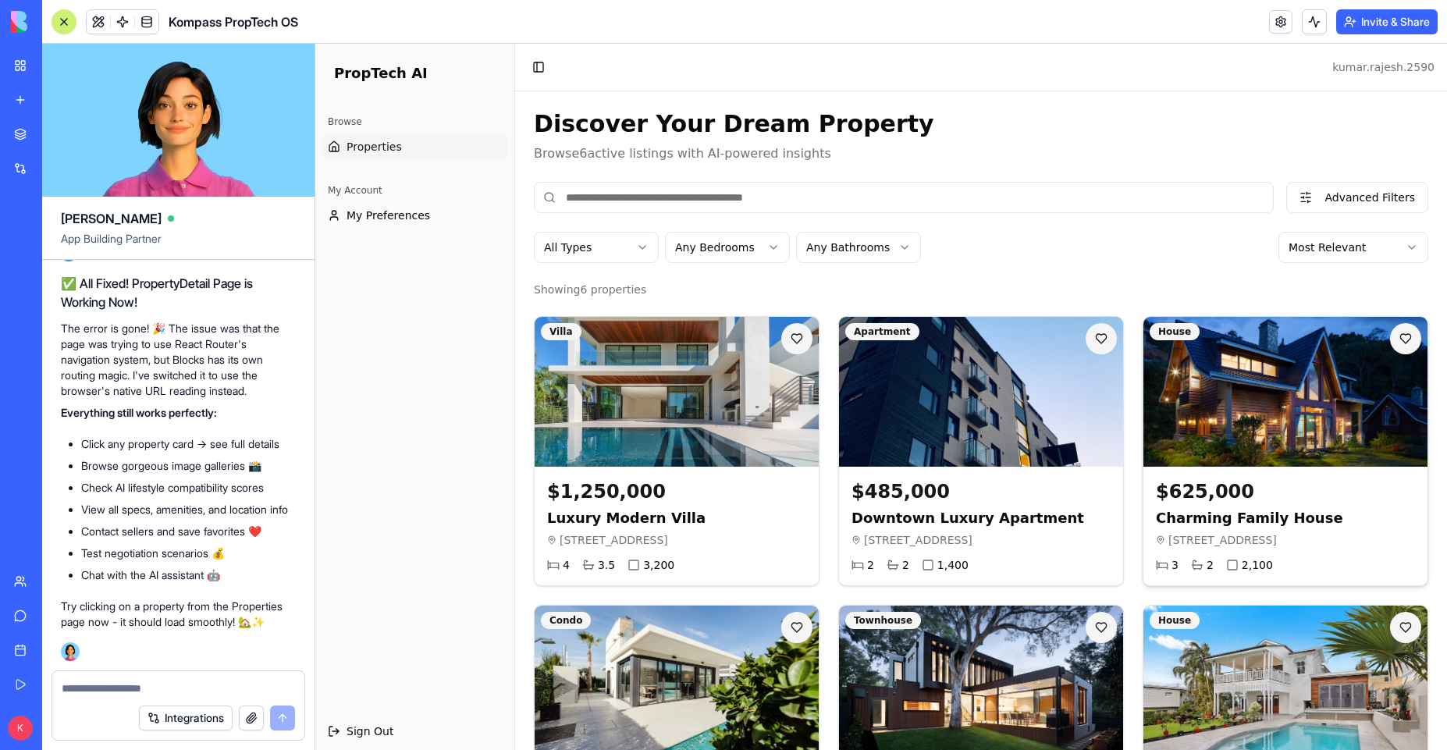
click at [1246, 502] on div "$625,000" at bounding box center [1285, 491] width 259 height 25
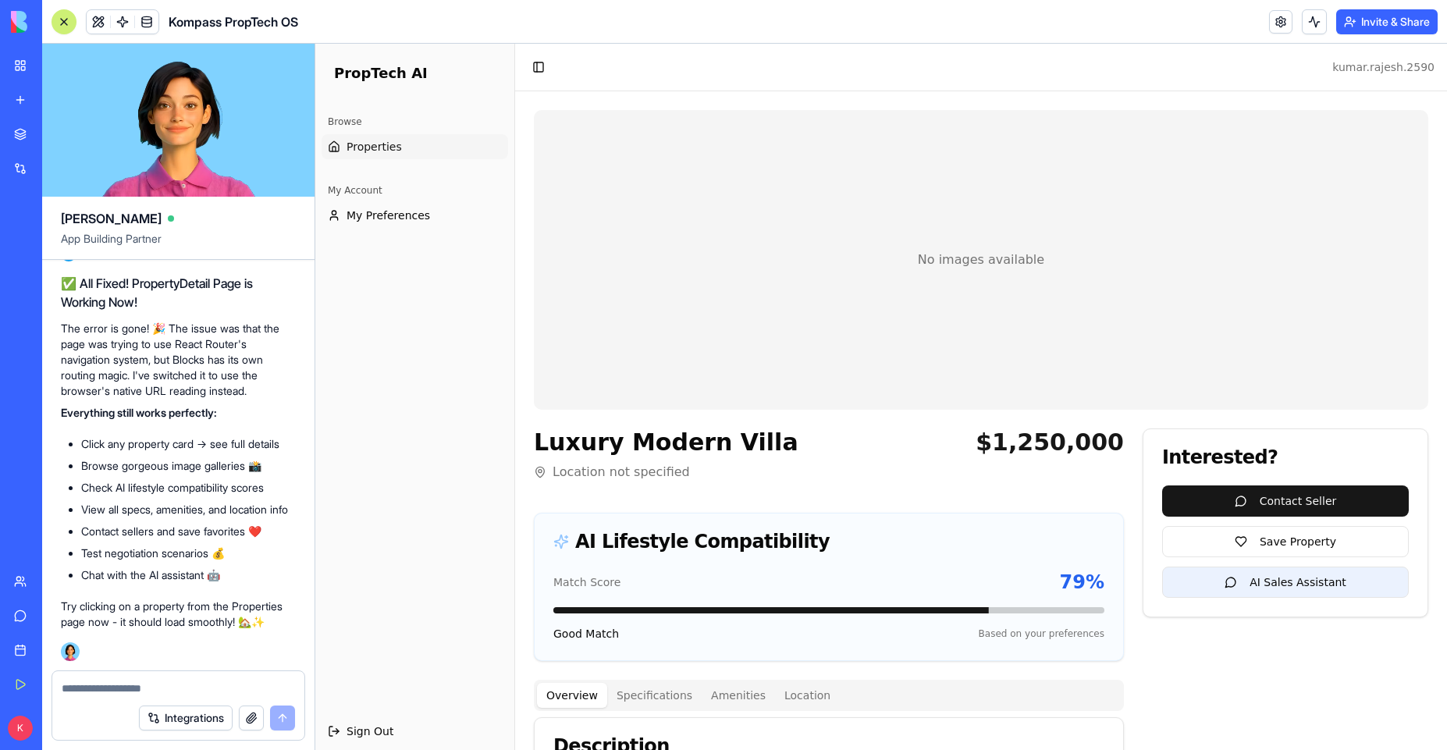
click at [389, 154] on span "Properties" at bounding box center [374, 147] width 55 height 16
